Goal: Transaction & Acquisition: Purchase product/service

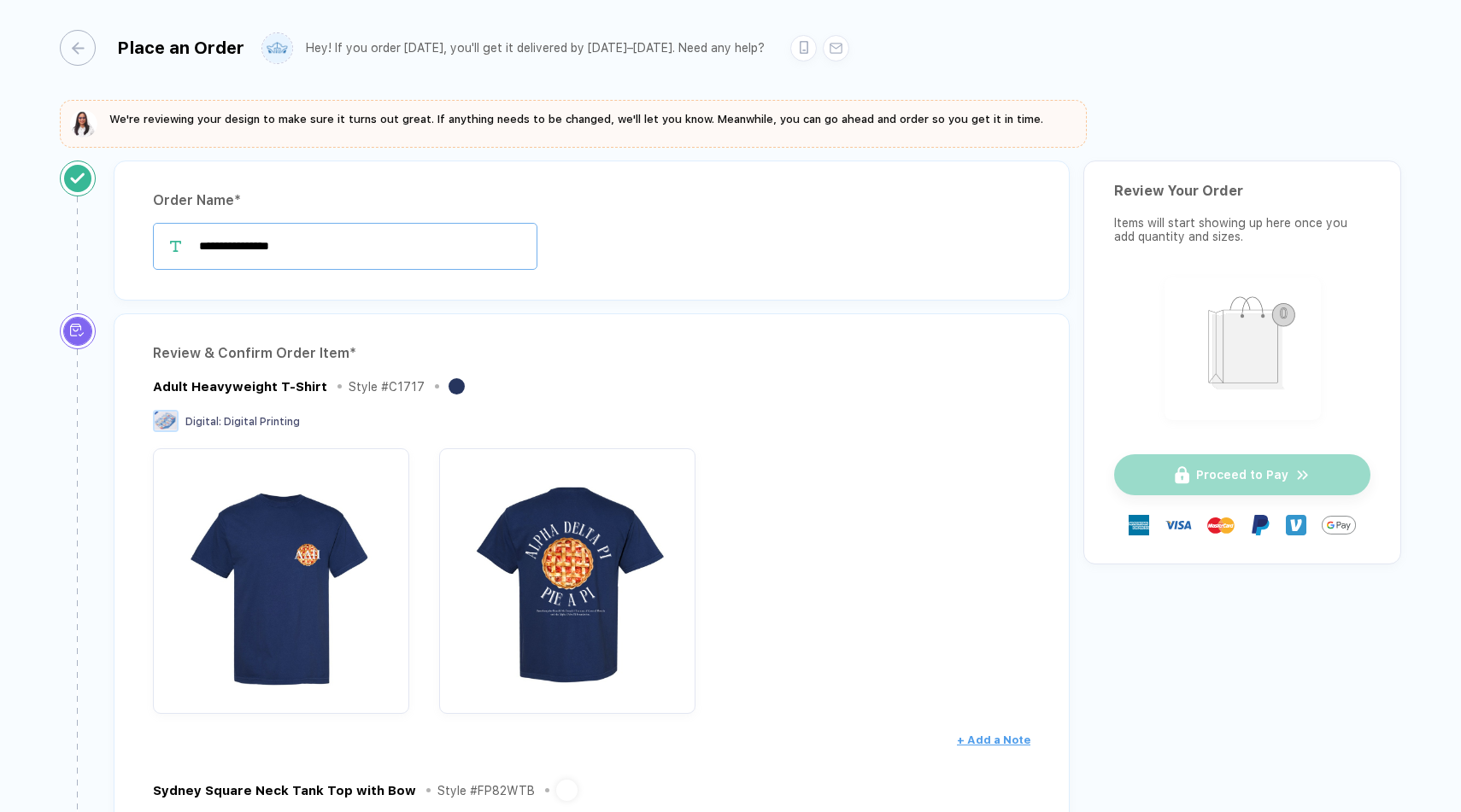
drag, startPoint x: 357, startPoint y: 241, endPoint x: 245, endPoint y: 246, distance: 112.1
click at [245, 246] on input "**********" at bounding box center [345, 247] width 384 height 47
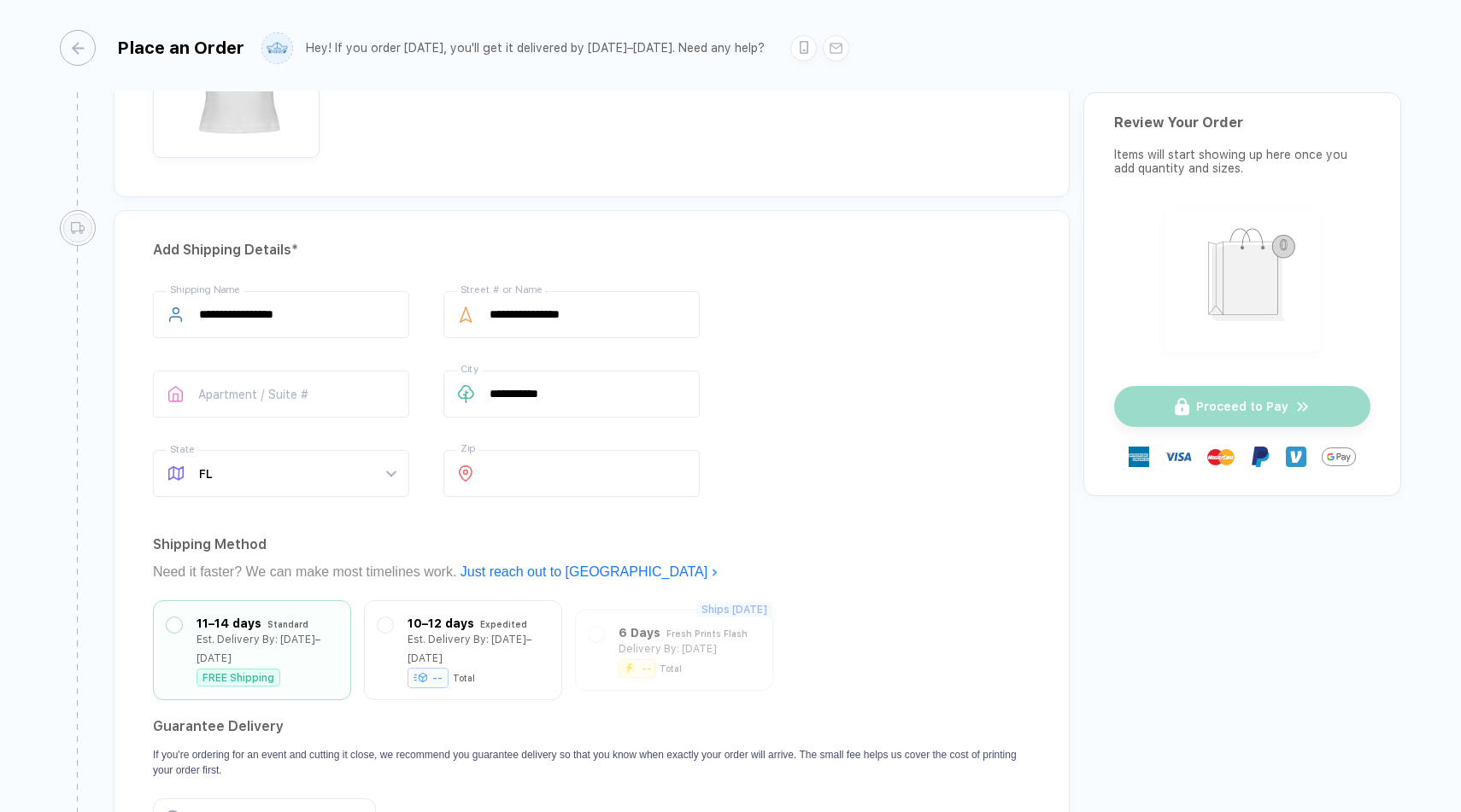
scroll to position [1681, 0]
type input "**********"
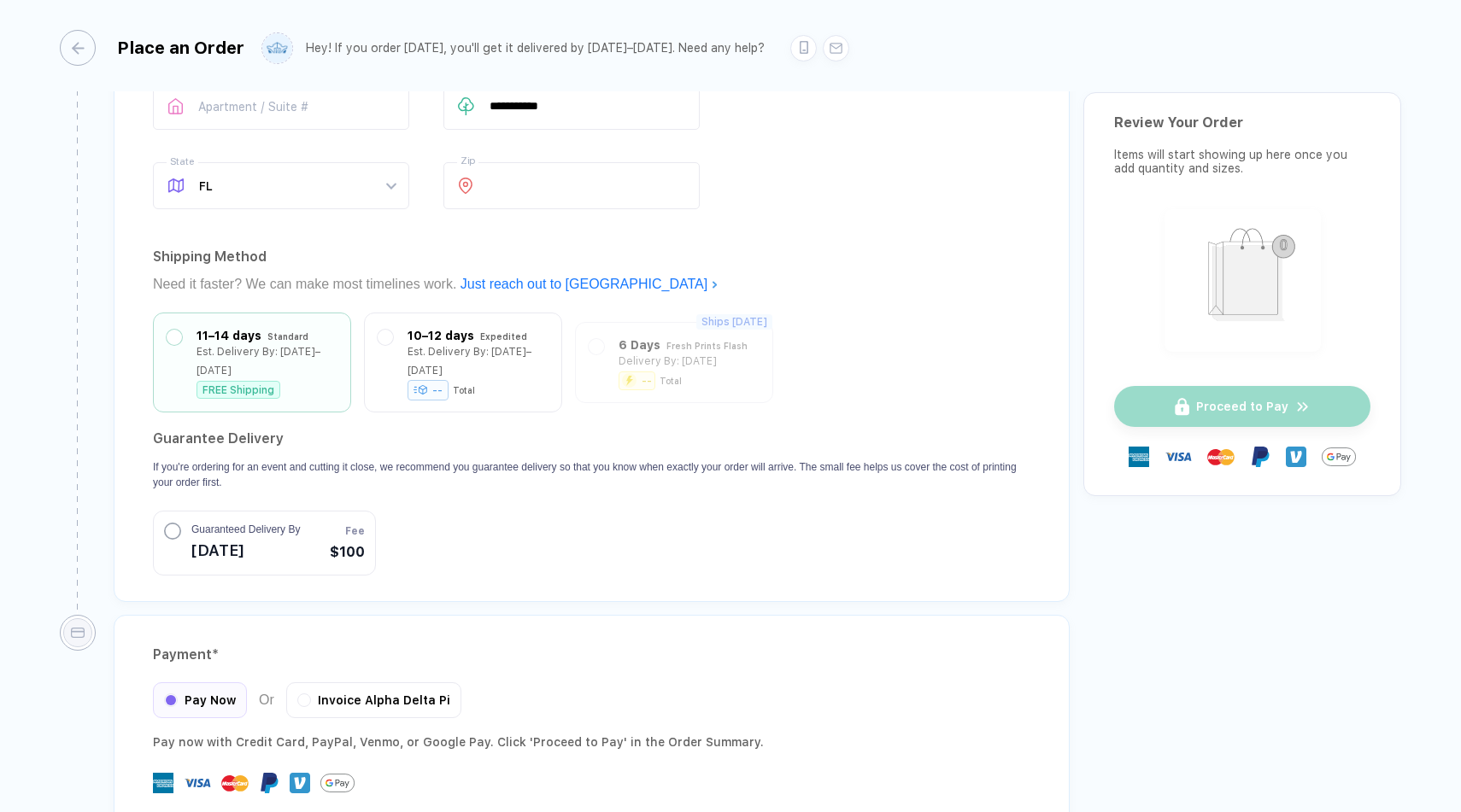
scroll to position [1994, 0]
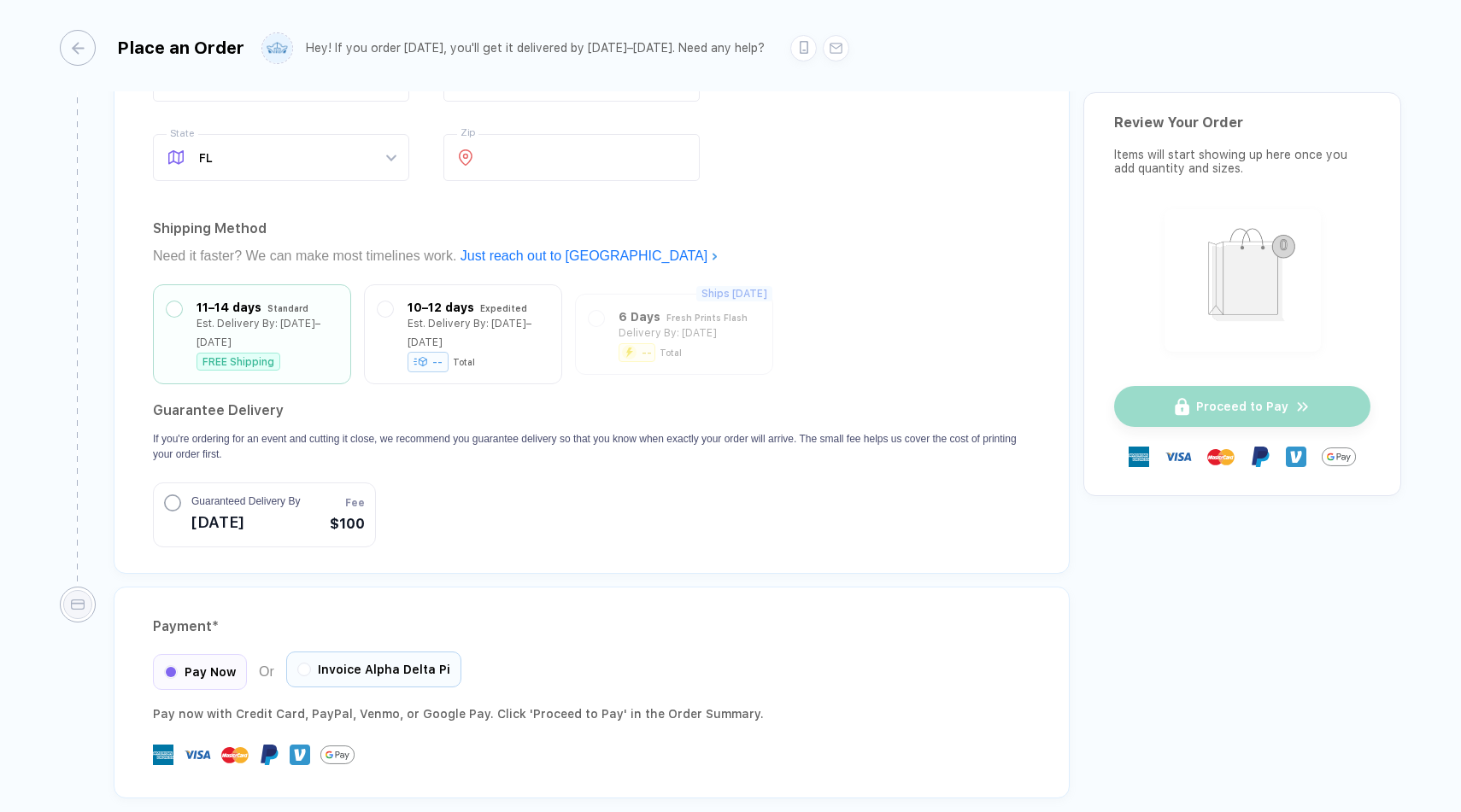
click at [369, 666] on div "Pay Now Or Invoice Alpha Delta Pi" at bounding box center [308, 672] width 308 height 36
click at [348, 663] on span "Invoice Alpha Delta Pi" at bounding box center [384, 670] width 132 height 14
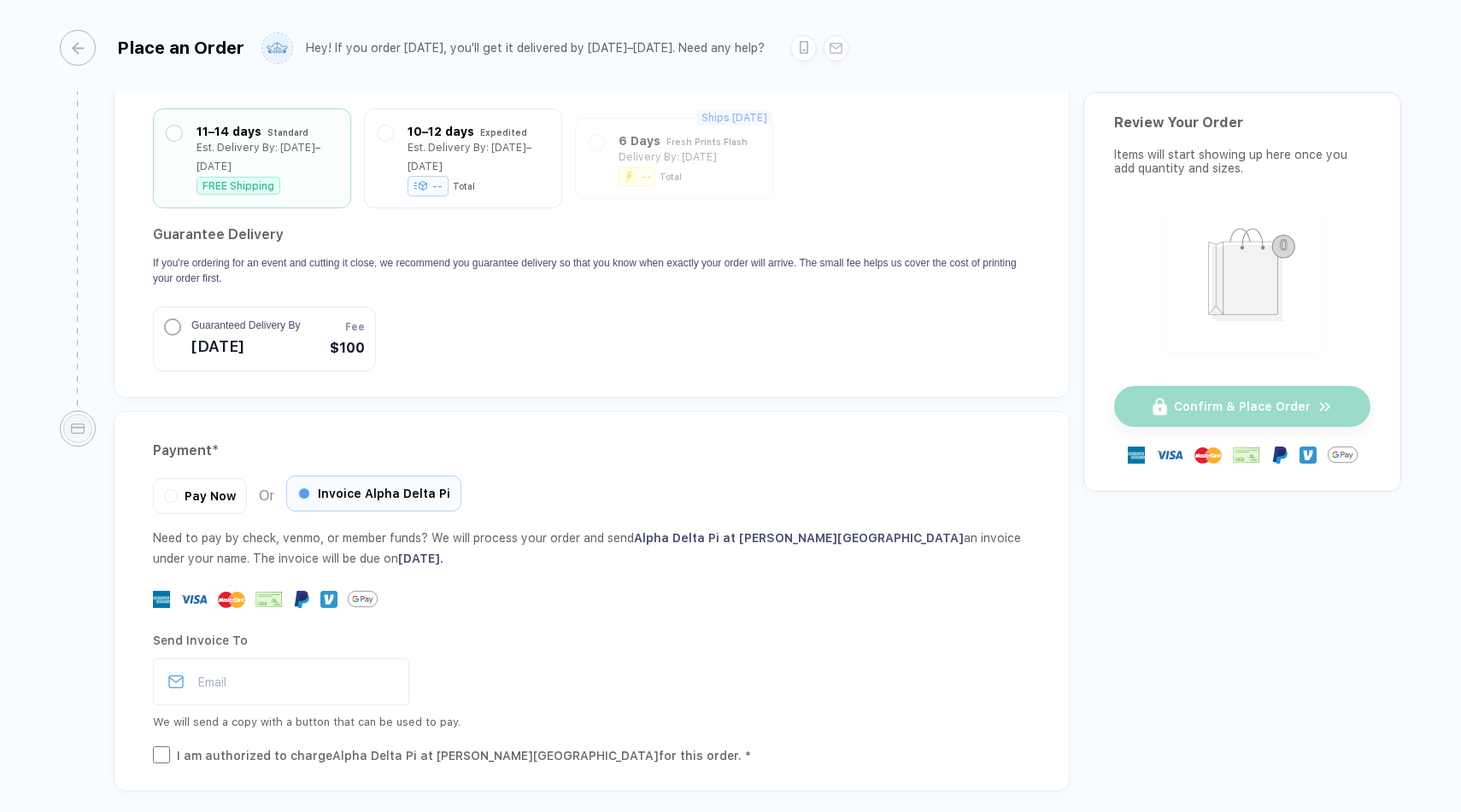
scroll to position [2231, 0]
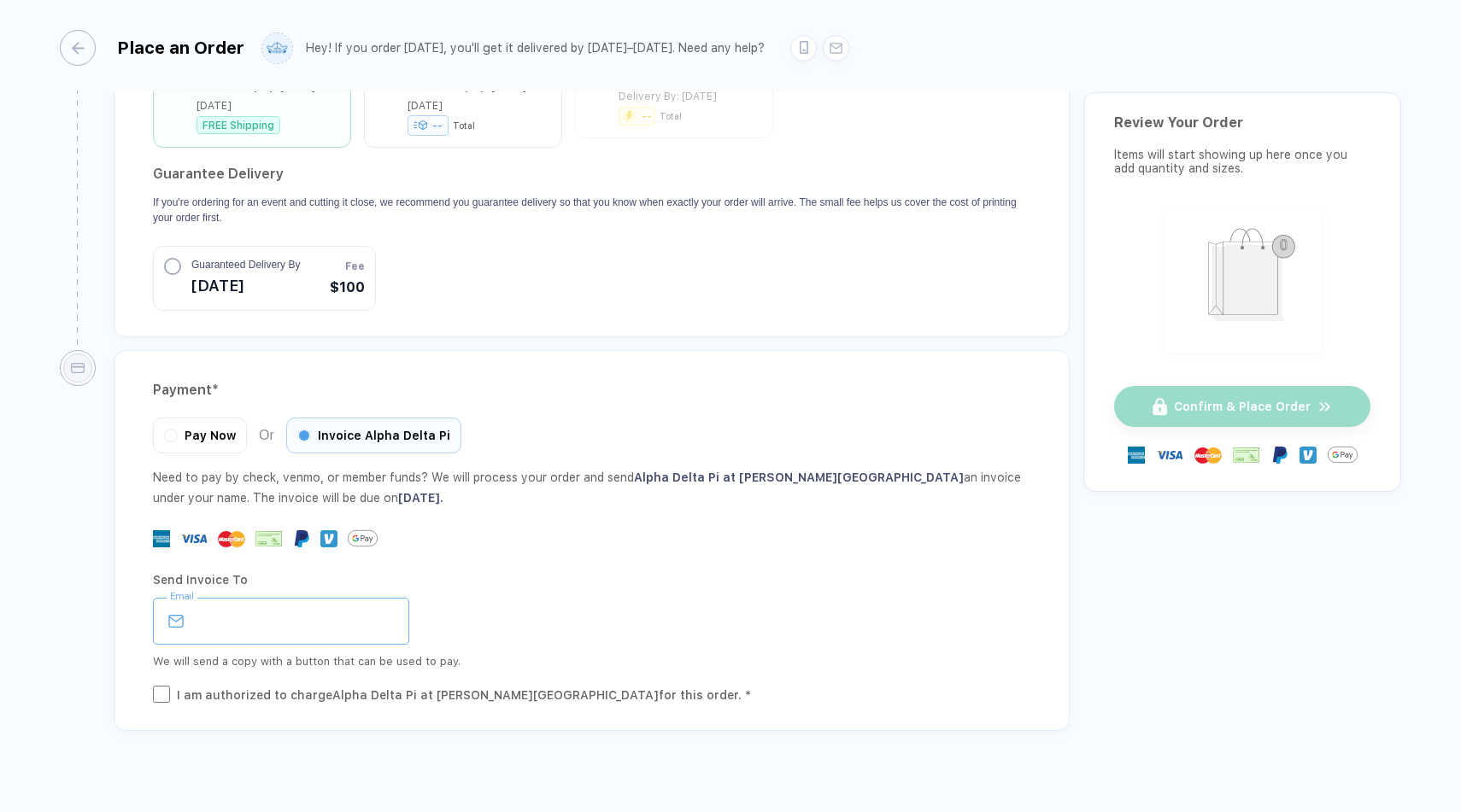
click at [269, 598] on input "email" at bounding box center [281, 621] width 256 height 47
click at [570, 487] on div "Need to pay by check, venmo, or member funds? We will process your order and se…" at bounding box center [592, 585] width 877 height 238
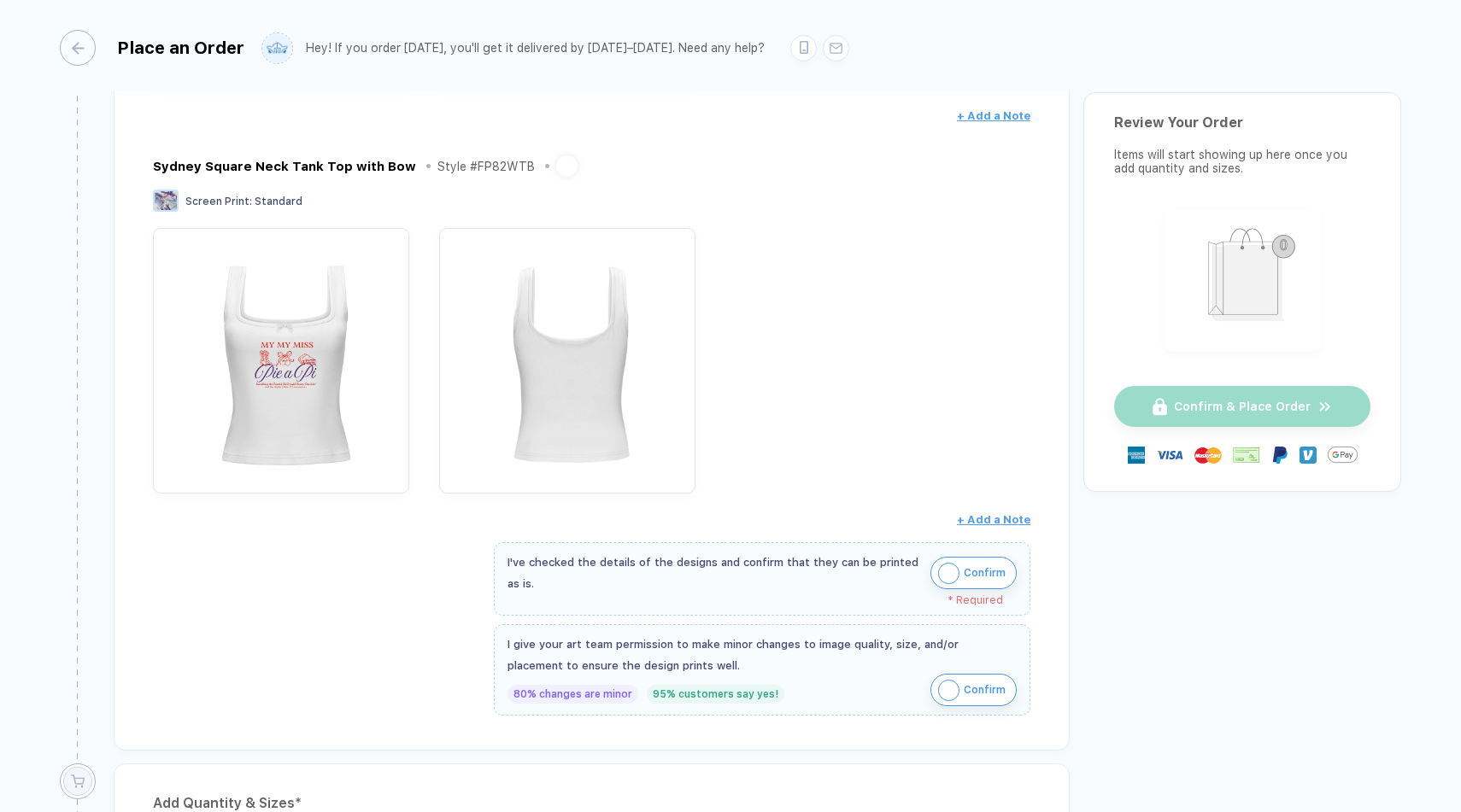
scroll to position [621, 0]
click at [944, 577] on img "button" at bounding box center [949, 577] width 22 height 22
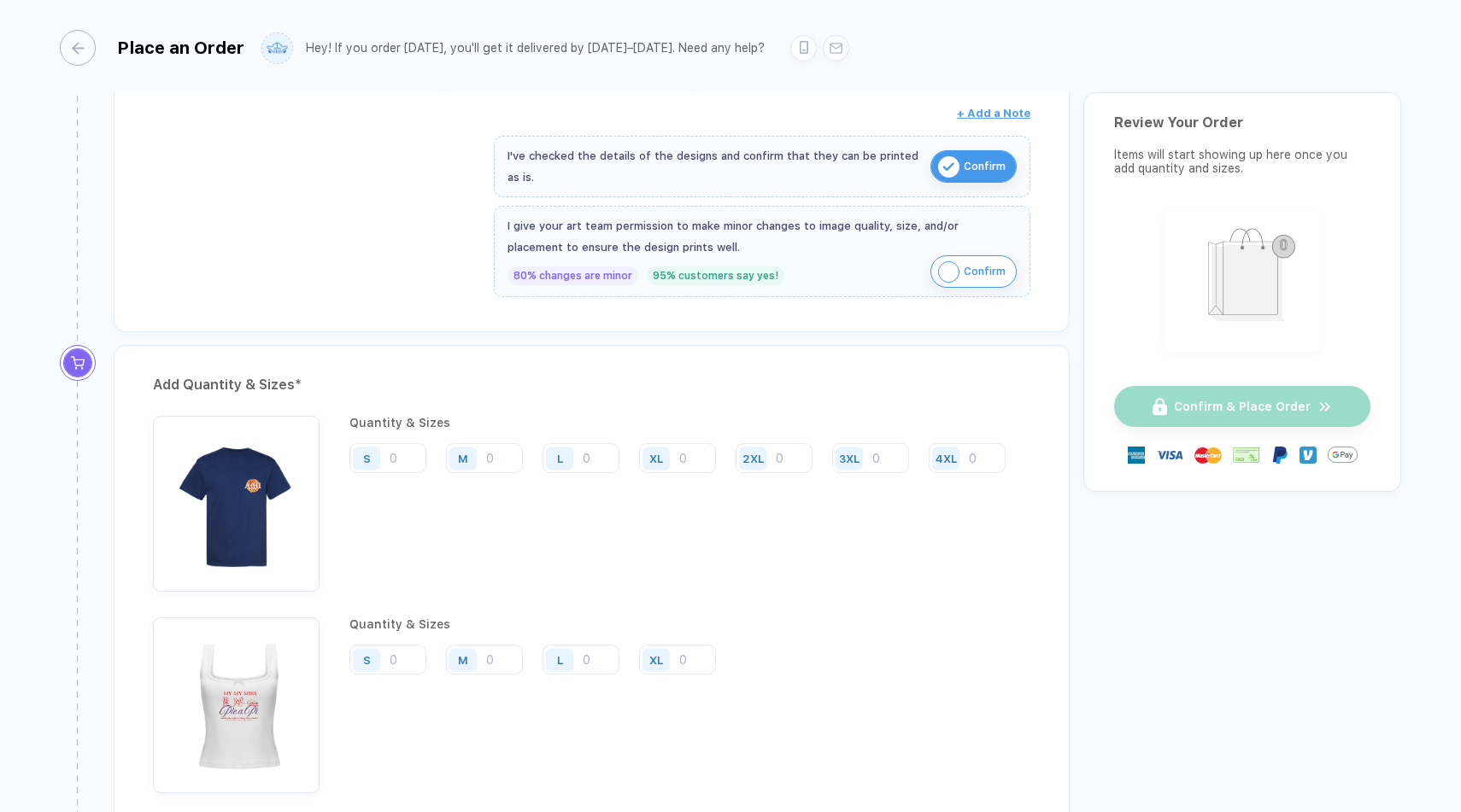
scroll to position [1024, 0]
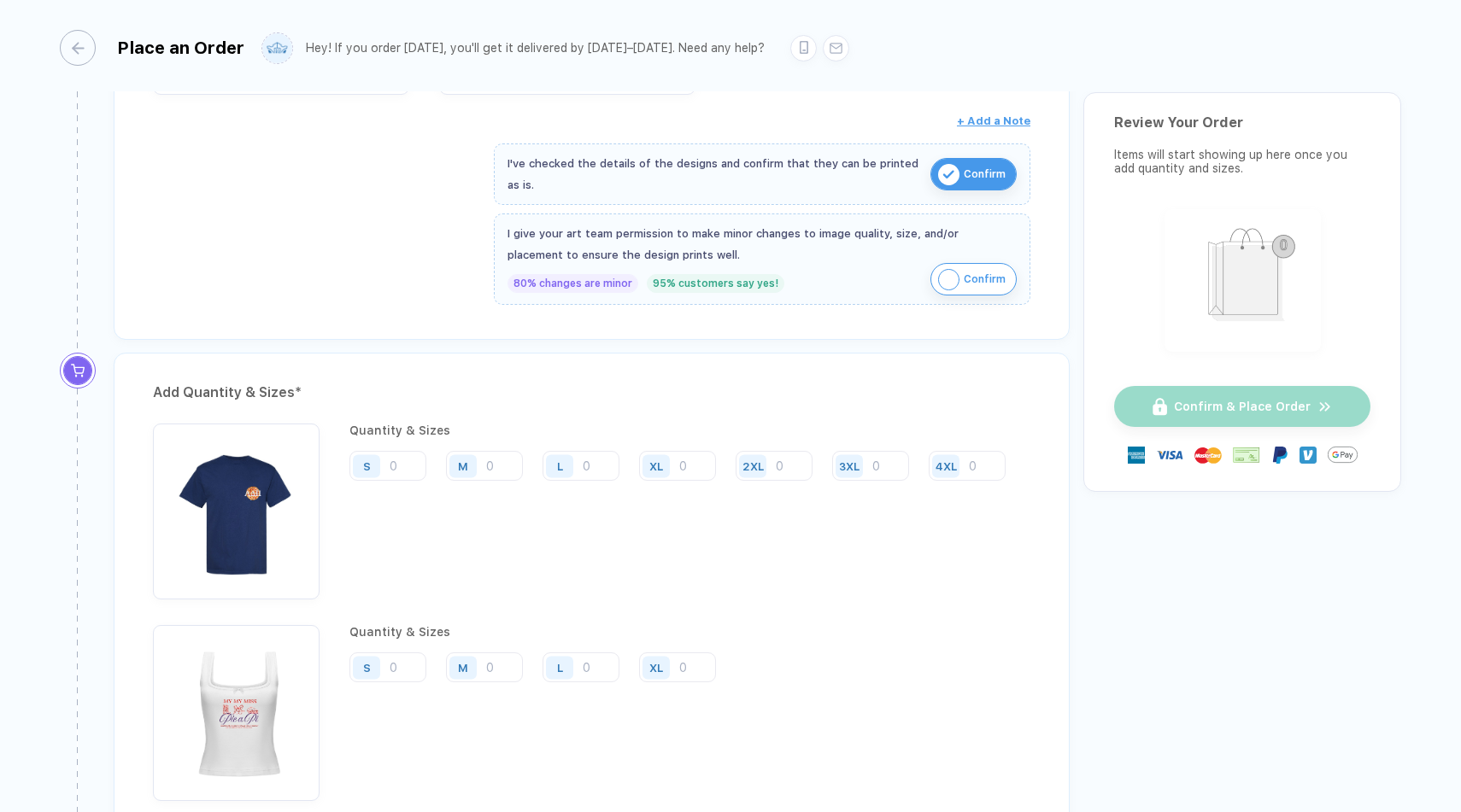
click at [944, 269] on img "button" at bounding box center [949, 280] width 22 height 22
click at [396, 458] on input "number" at bounding box center [388, 466] width 77 height 30
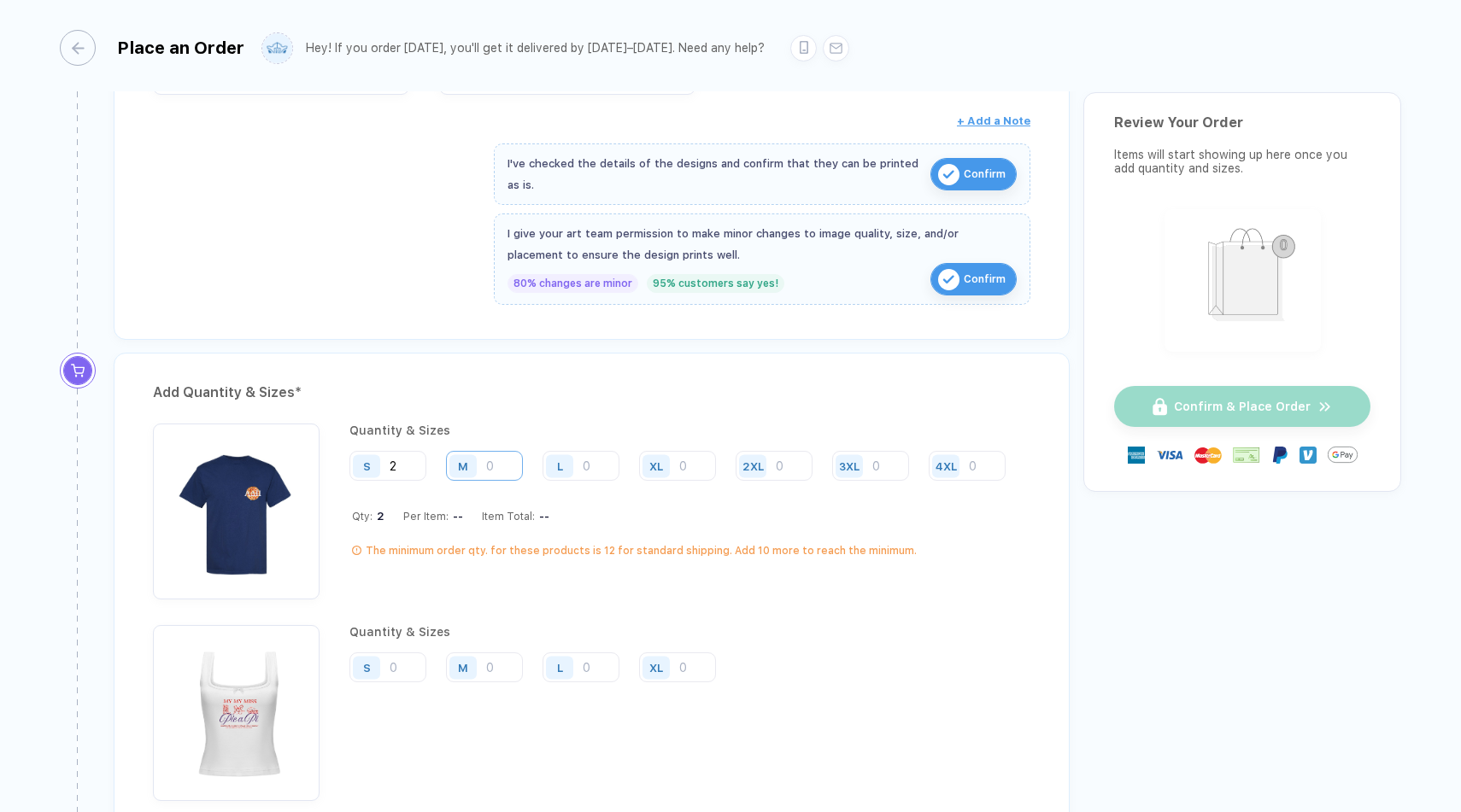
type input "2"
click at [493, 470] on input "number" at bounding box center [484, 466] width 77 height 30
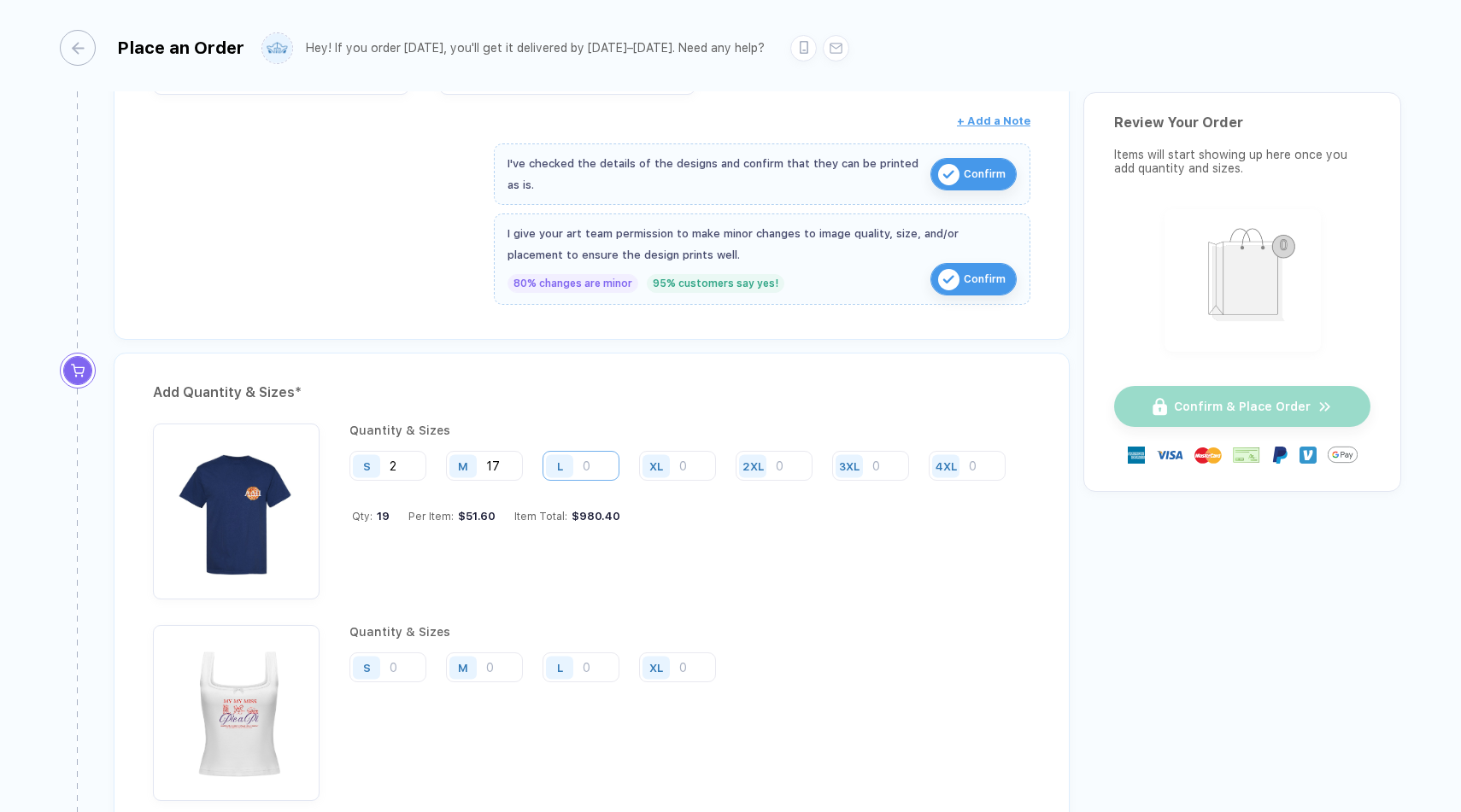
type input "17"
click at [594, 457] on input "number" at bounding box center [581, 466] width 77 height 30
type input "22"
click at [696, 459] on input "number" at bounding box center [677, 466] width 77 height 30
type input "7"
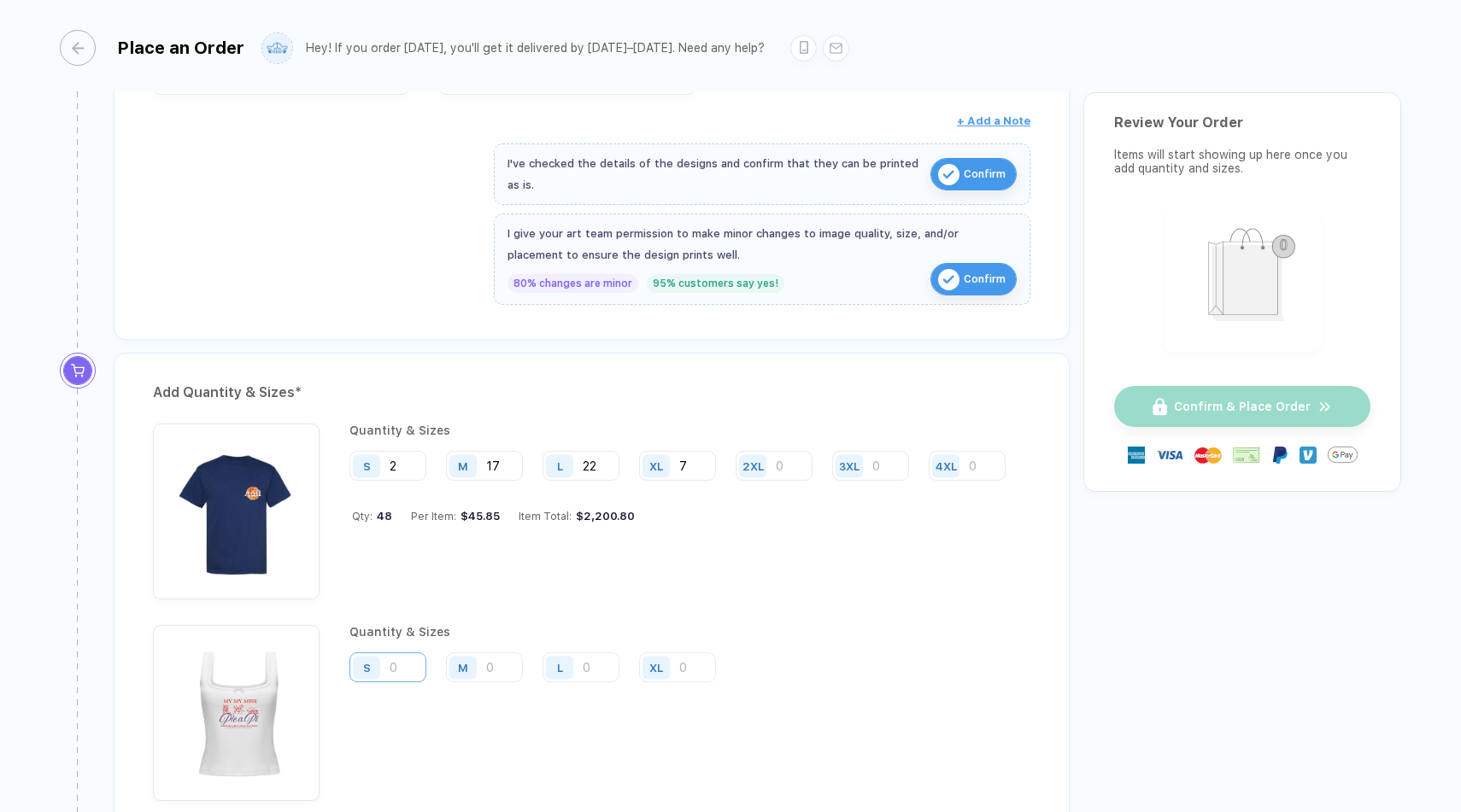
click at [400, 659] on input "number" at bounding box center [388, 667] width 77 height 30
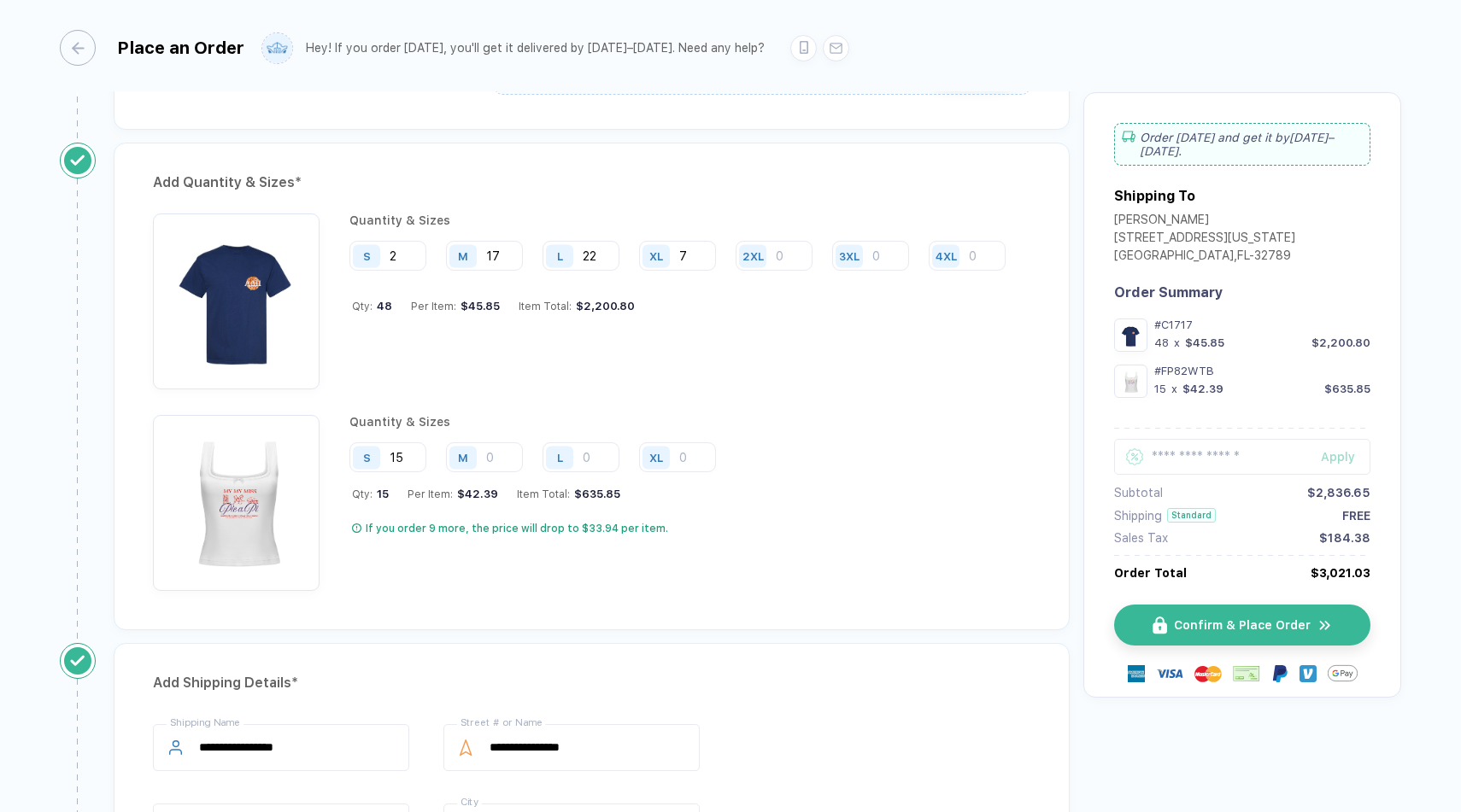
scroll to position [1233, 0]
type input "1"
type input "33"
click at [500, 449] on input "number" at bounding box center [484, 458] width 77 height 30
type input "16"
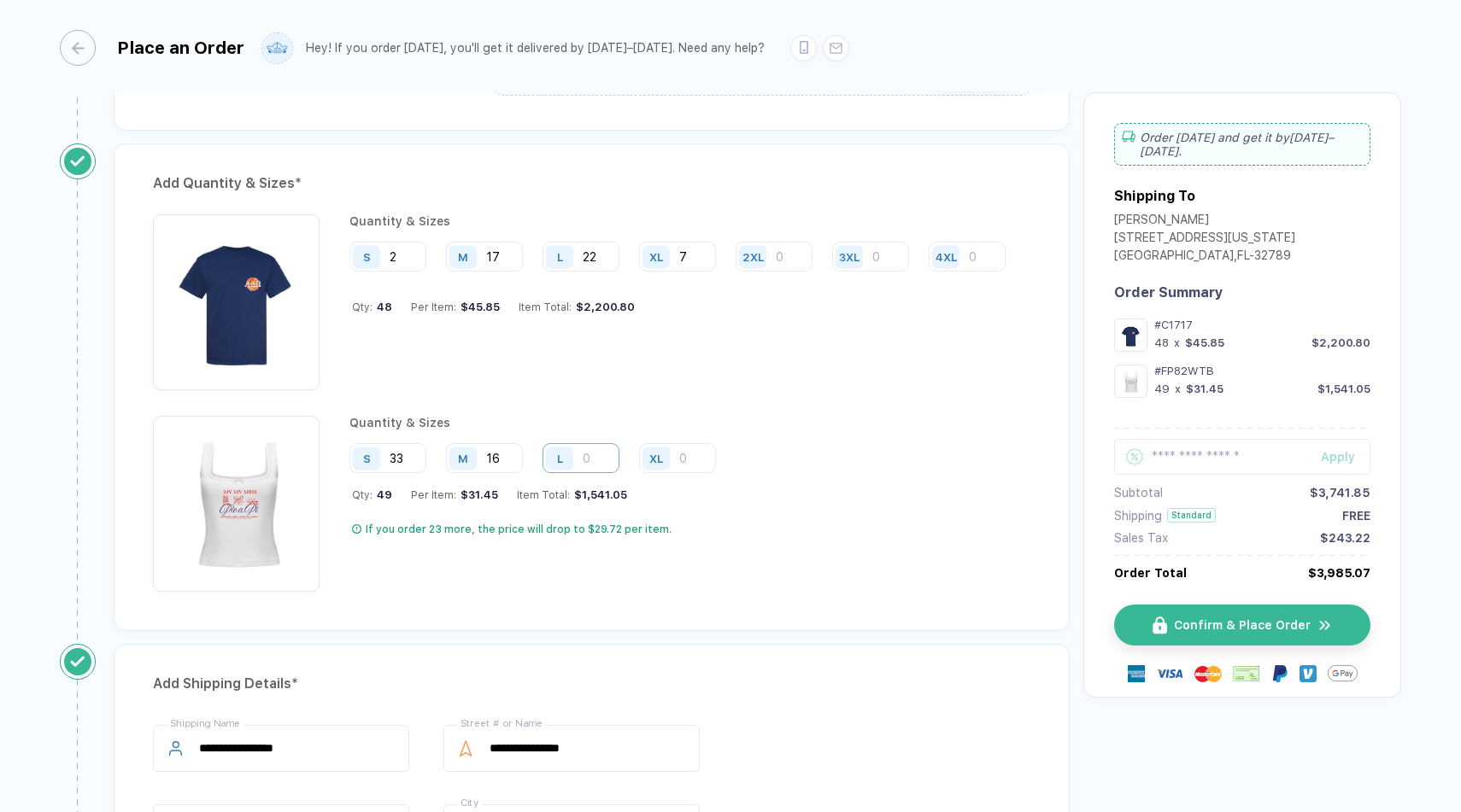
click at [594, 455] on input "number" at bounding box center [581, 458] width 77 height 30
type input "2"
click at [700, 452] on input "number" at bounding box center [677, 458] width 77 height 30
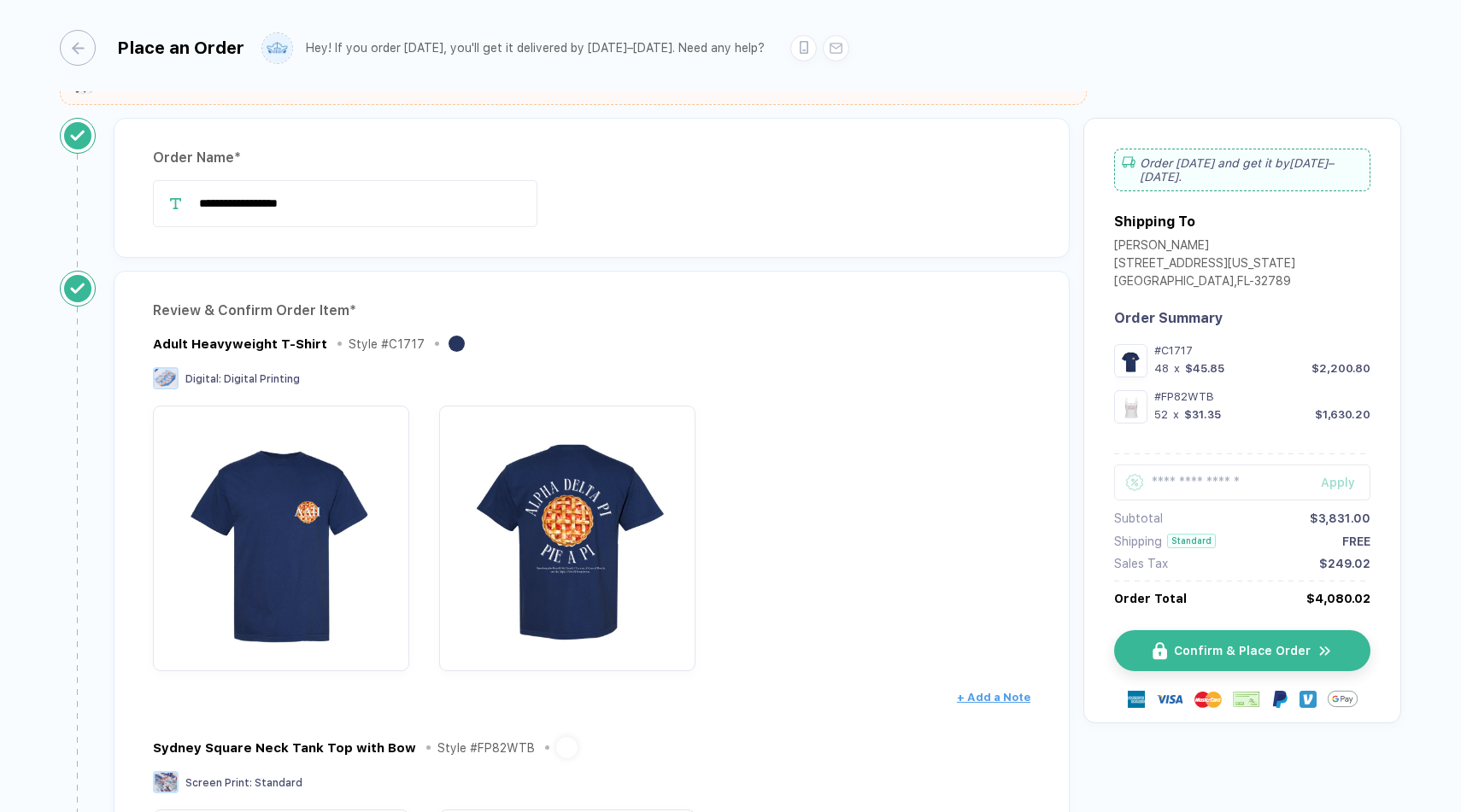
scroll to position [0, 0]
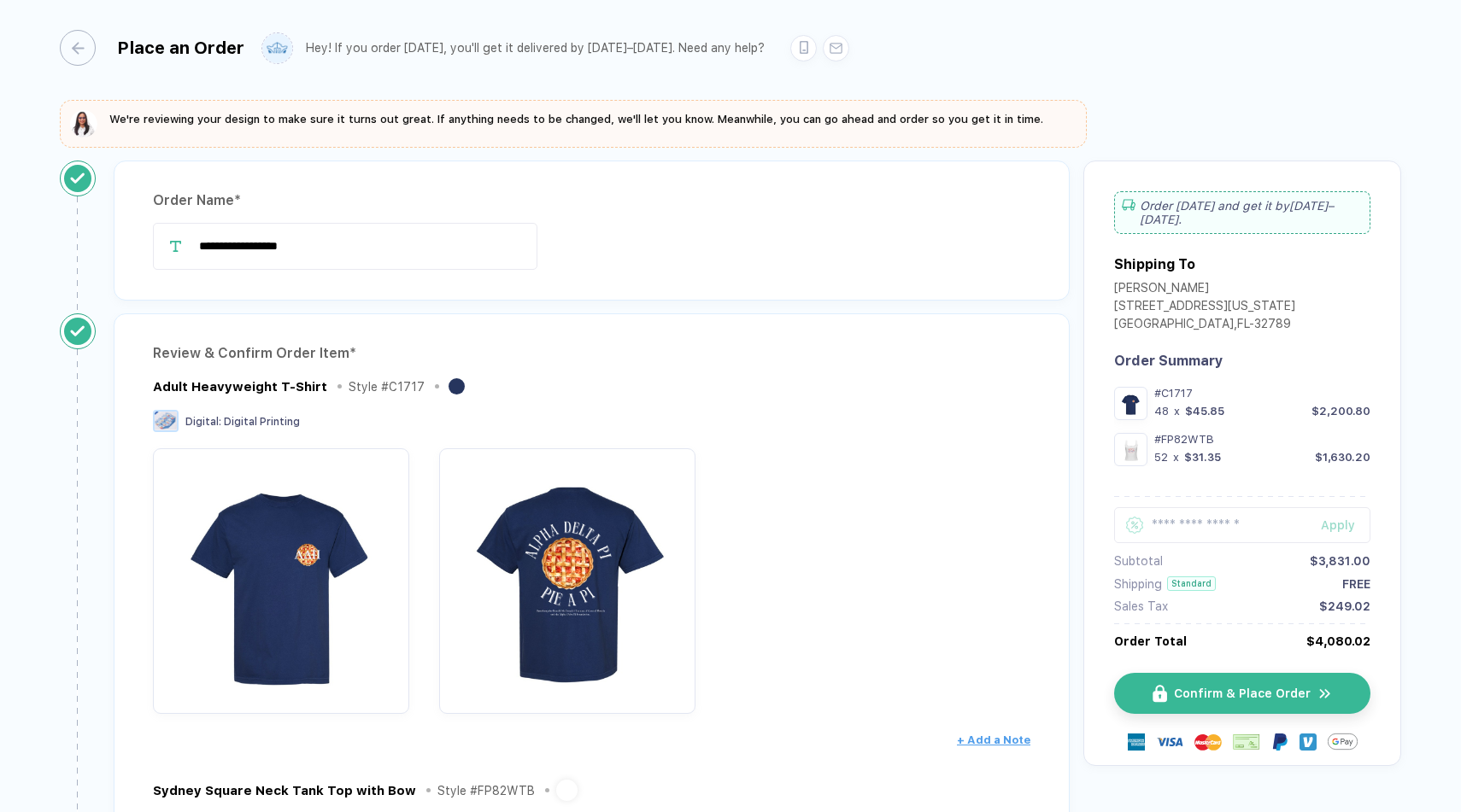
type input "1"
